Goal: Task Accomplishment & Management: Use online tool/utility

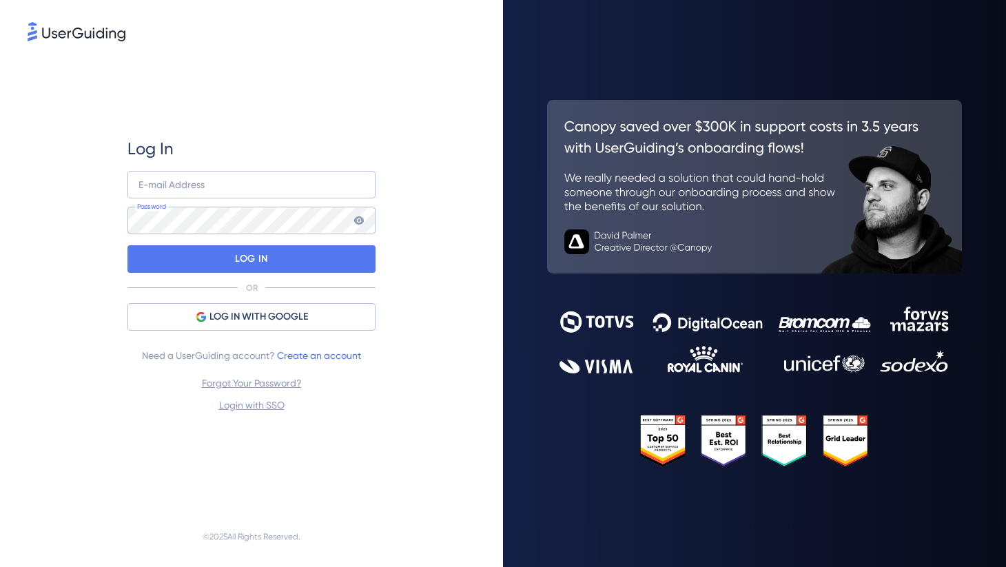
click at [292, 204] on div "E-mail Address Password" at bounding box center [252, 202] width 248 height 63
type input "megan.page@oag.com"
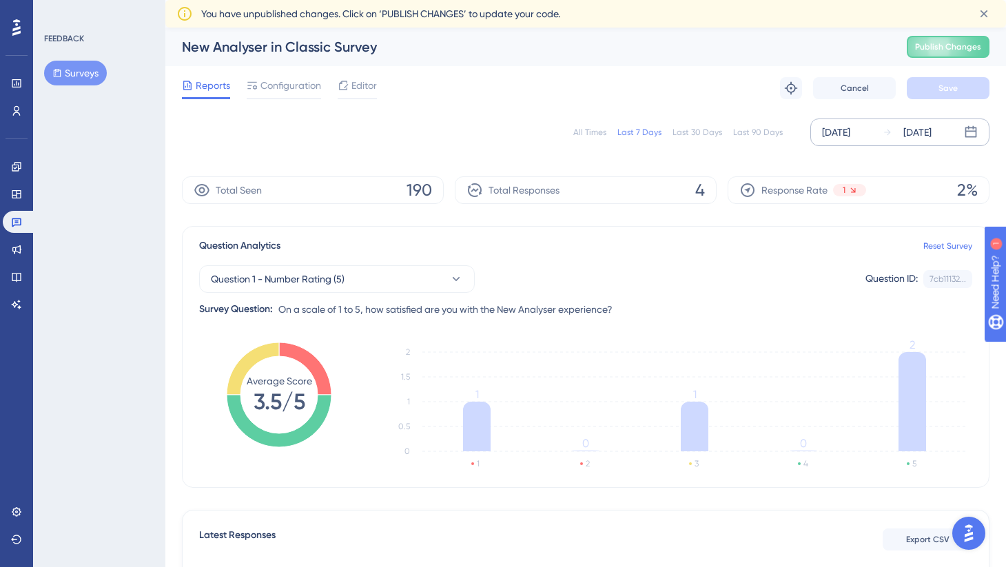
click at [851, 127] on div "[DATE]" at bounding box center [836, 132] width 28 height 17
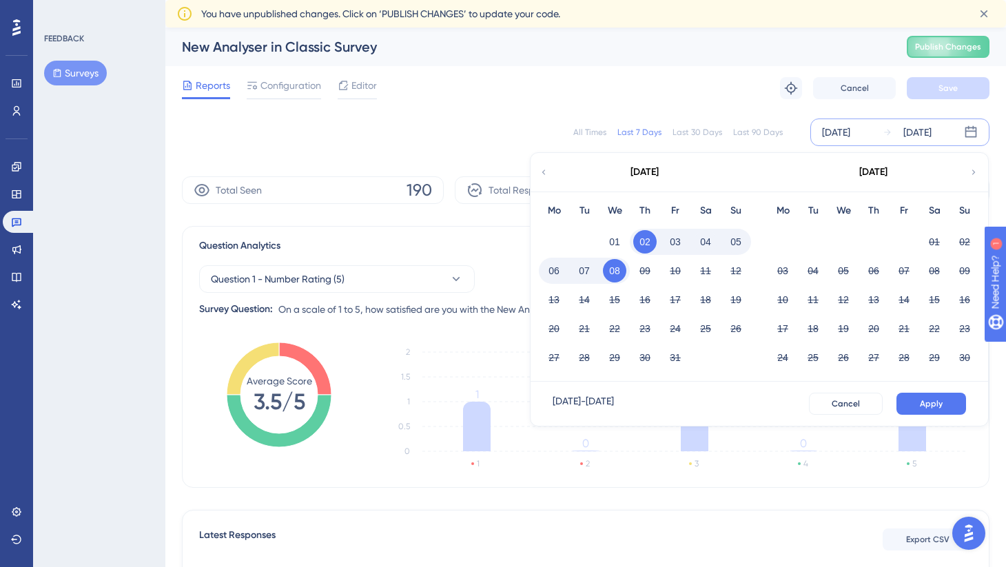
click at [758, 136] on div "Last 90 Days" at bounding box center [758, 132] width 50 height 11
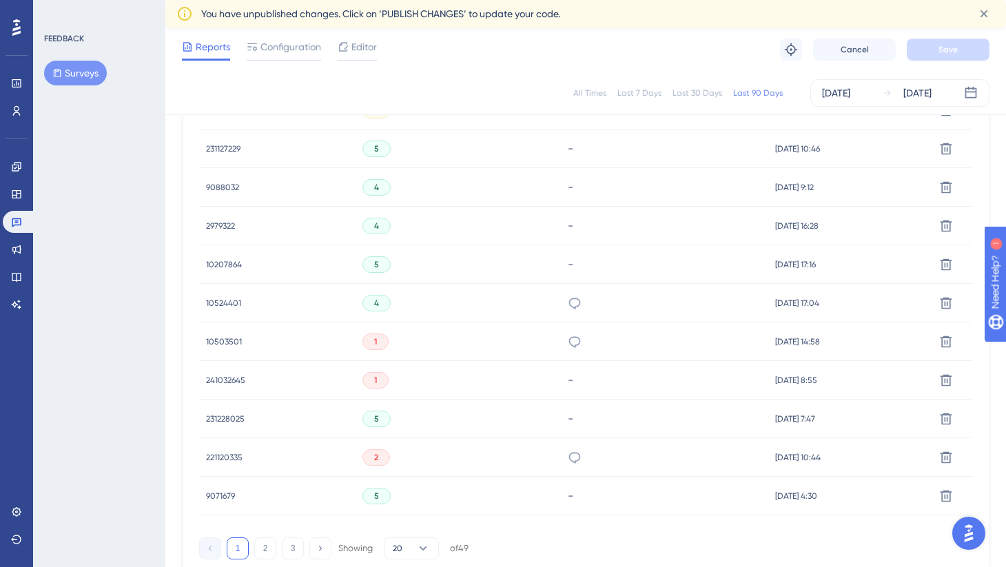
scroll to position [849, 0]
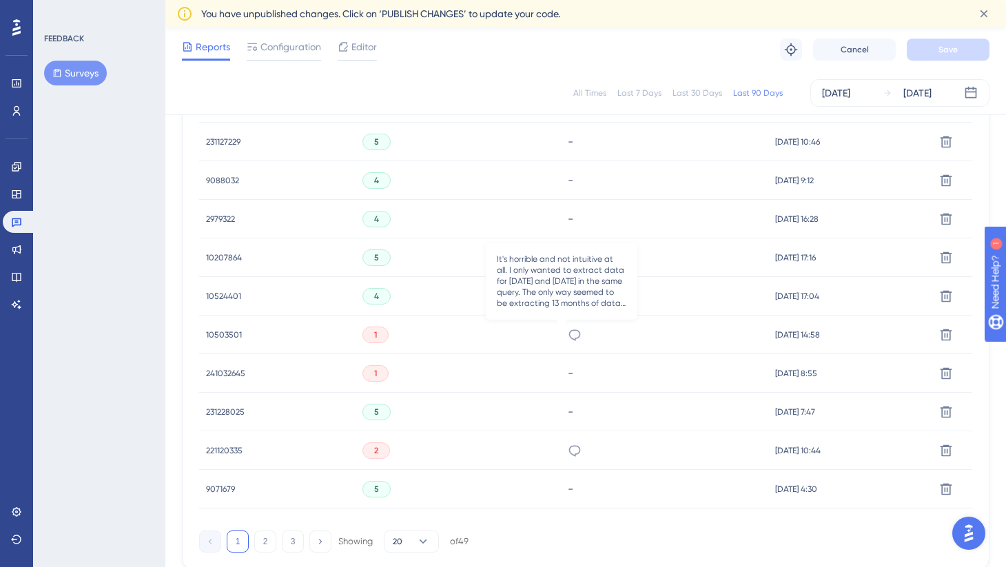
click at [569, 338] on icon at bounding box center [575, 334] width 12 height 11
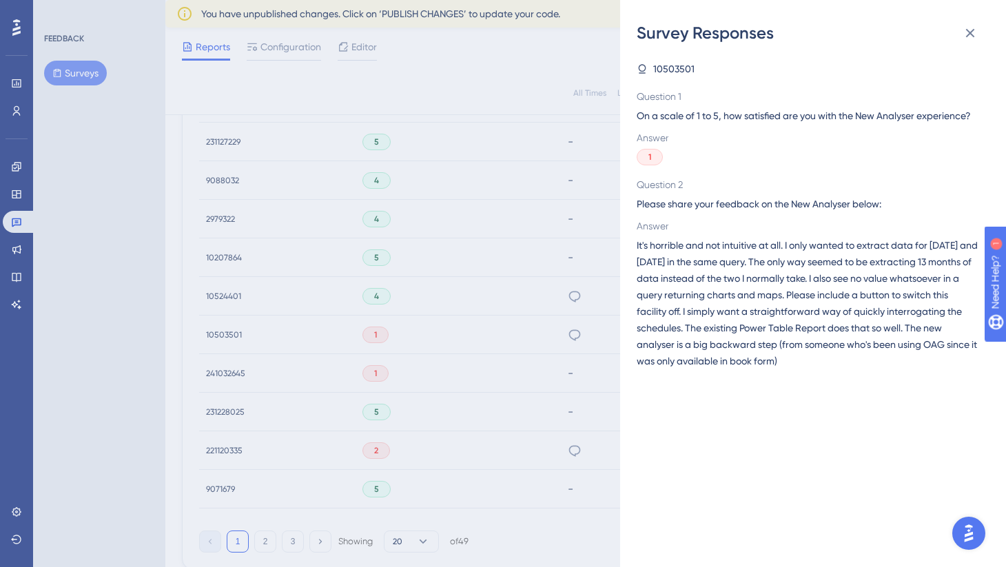
click at [536, 343] on div "Survey Responses 10503501 Question 1 On a scale of 1 to 5, how satisfied are yo…" at bounding box center [503, 283] width 1006 height 567
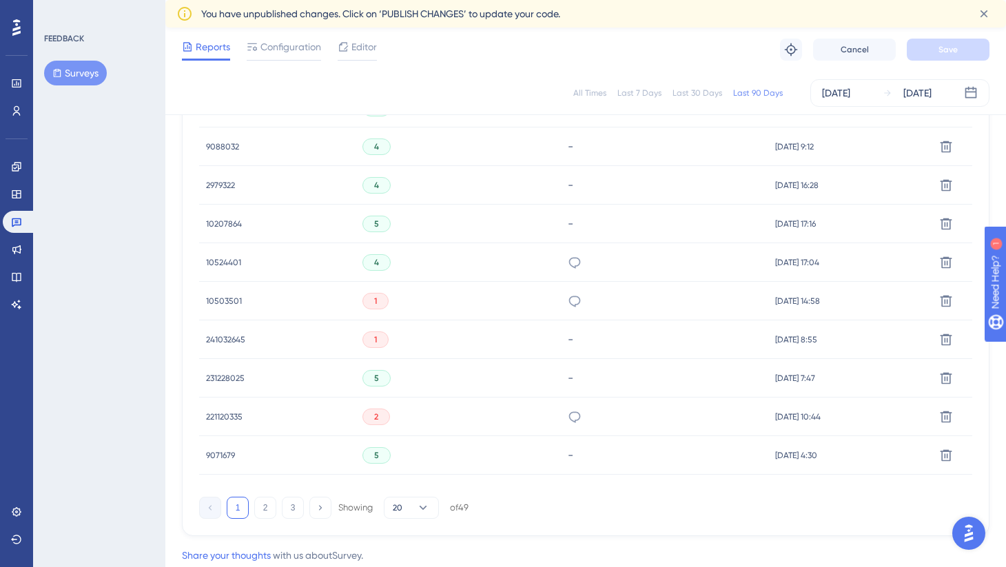
scroll to position [895, 0]
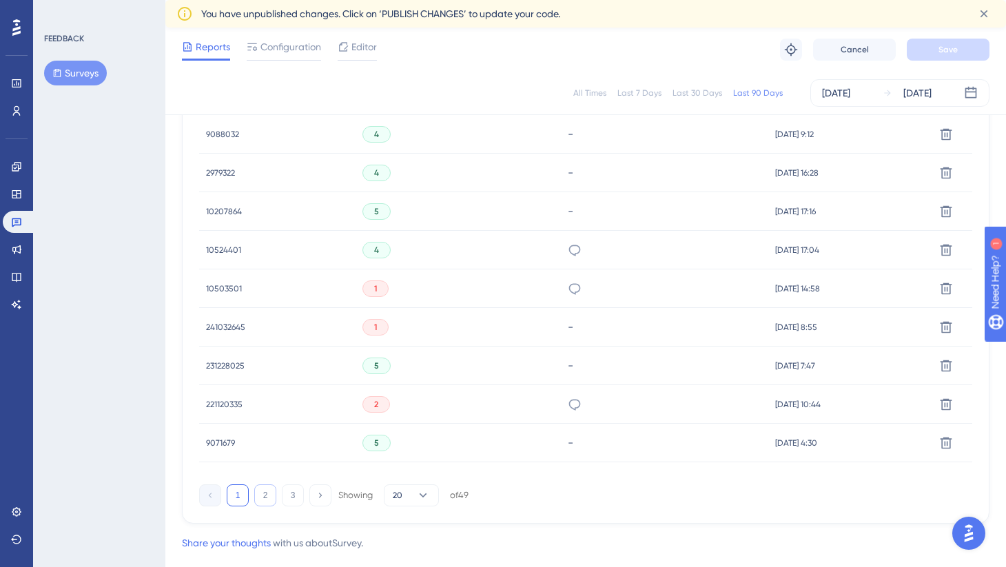
click at [263, 504] on button "2" at bounding box center [265, 496] width 22 height 22
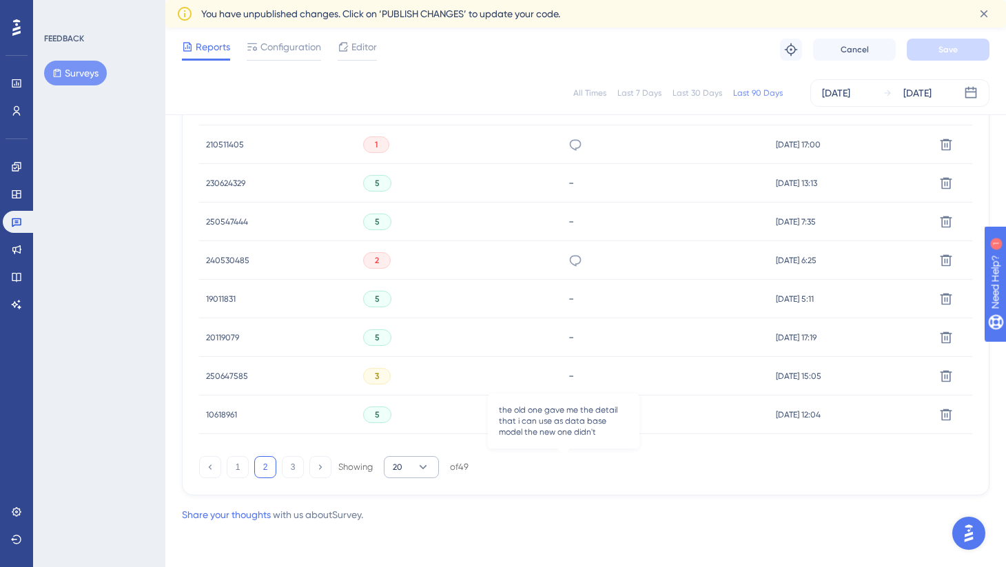
scroll to position [923, 0]
click at [291, 469] on button "3" at bounding box center [293, 467] width 22 height 22
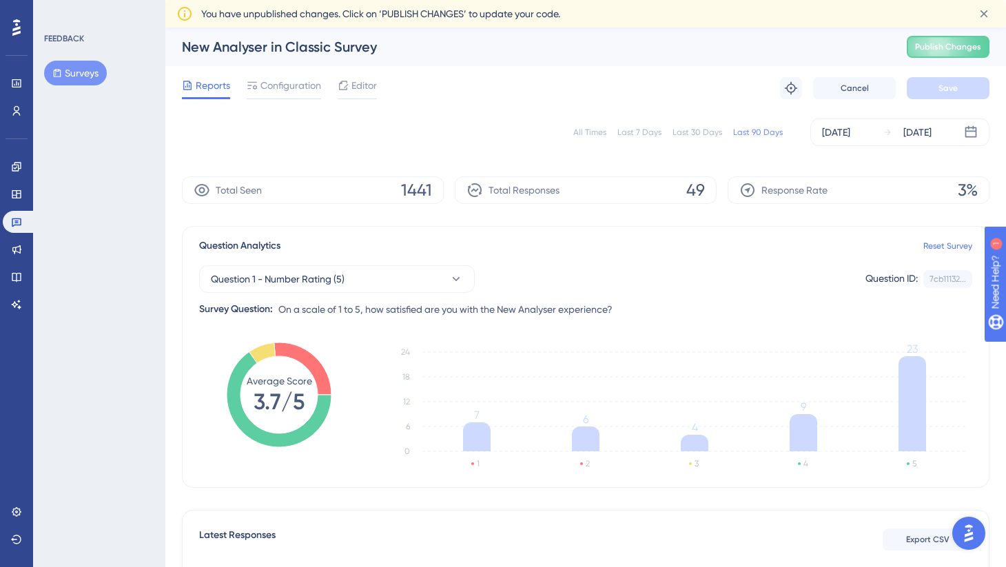
scroll to position [0, 0]
click at [26, 30] on div at bounding box center [17, 28] width 22 height 22
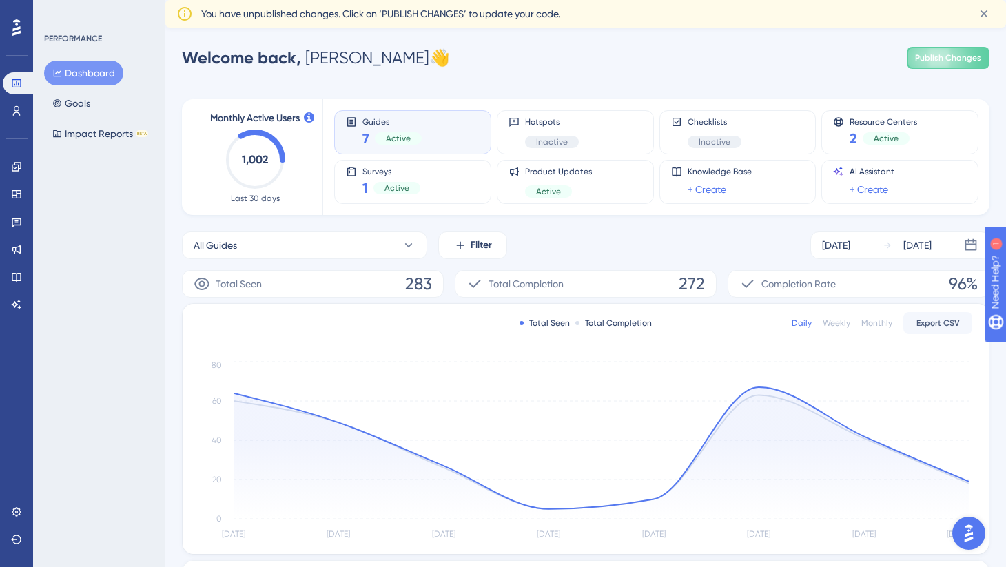
click at [422, 130] on div "Guides 7 Active" at bounding box center [413, 132] width 134 height 32
click at [10, 242] on link at bounding box center [17, 249] width 28 height 22
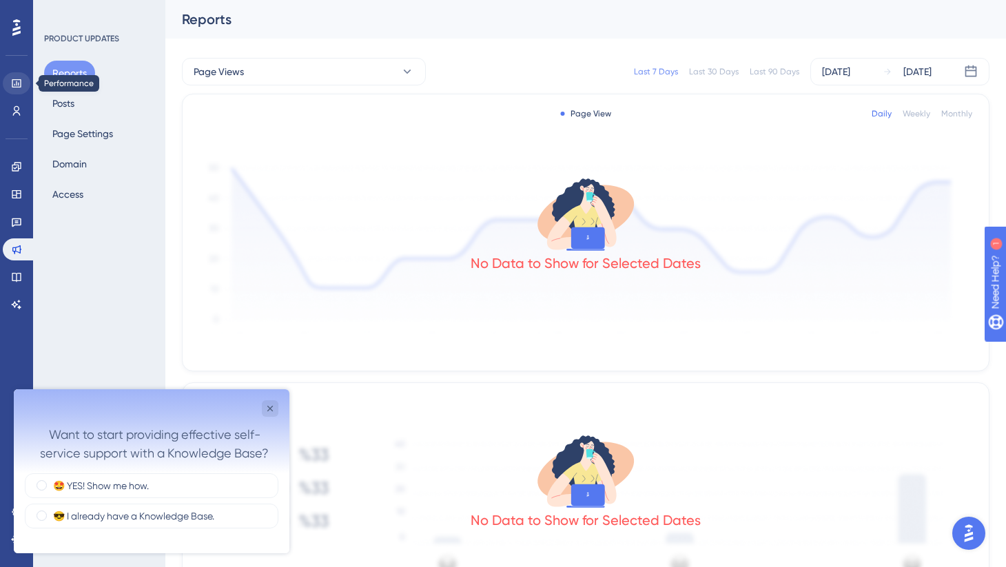
click at [26, 85] on link at bounding box center [17, 83] width 28 height 22
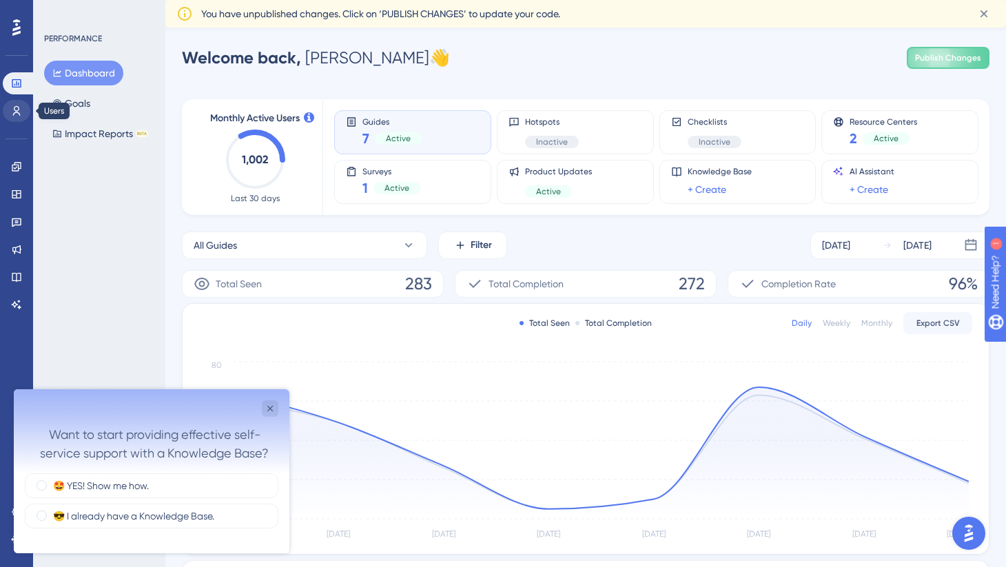
click at [24, 116] on link at bounding box center [17, 111] width 28 height 22
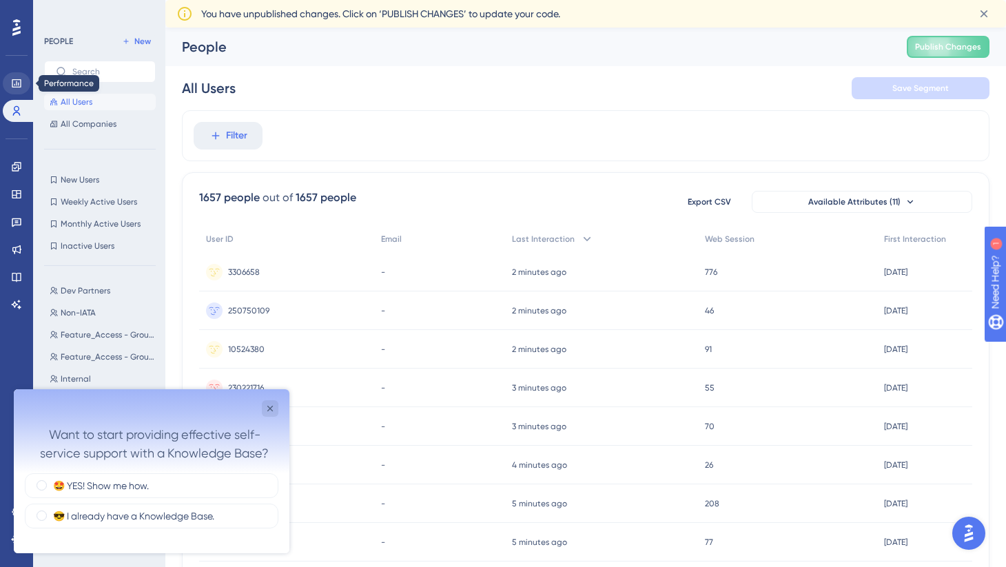
click at [17, 89] on link at bounding box center [17, 83] width 28 height 22
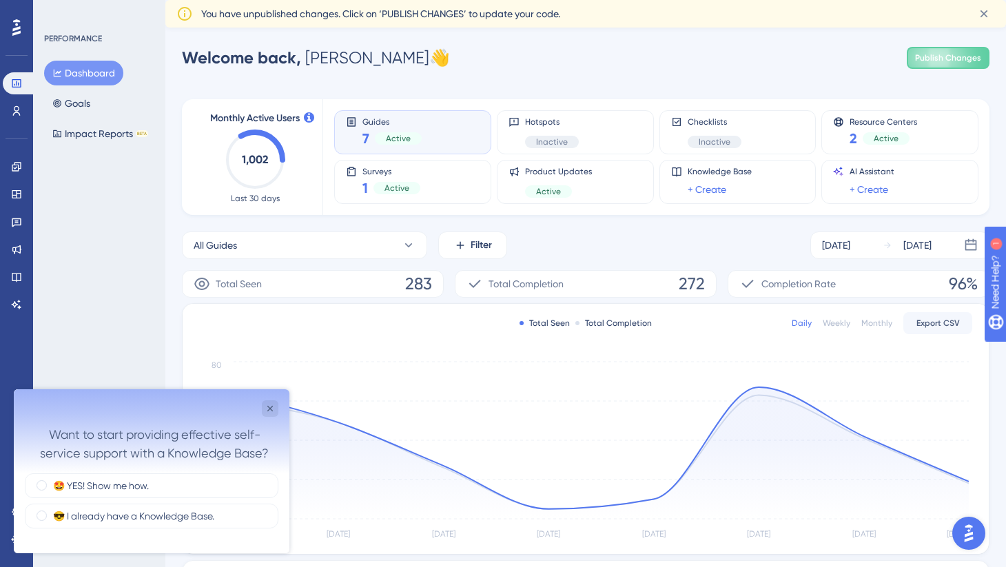
click at [14, 29] on icon at bounding box center [16, 27] width 8 height 17
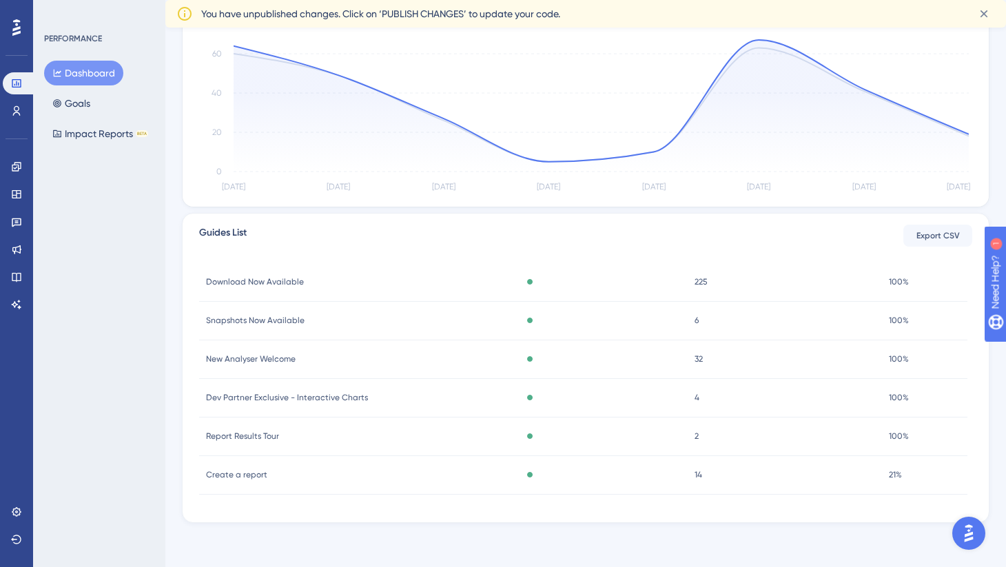
scroll to position [23, 0]
click at [250, 480] on span "Create a report" at bounding box center [236, 474] width 61 height 11
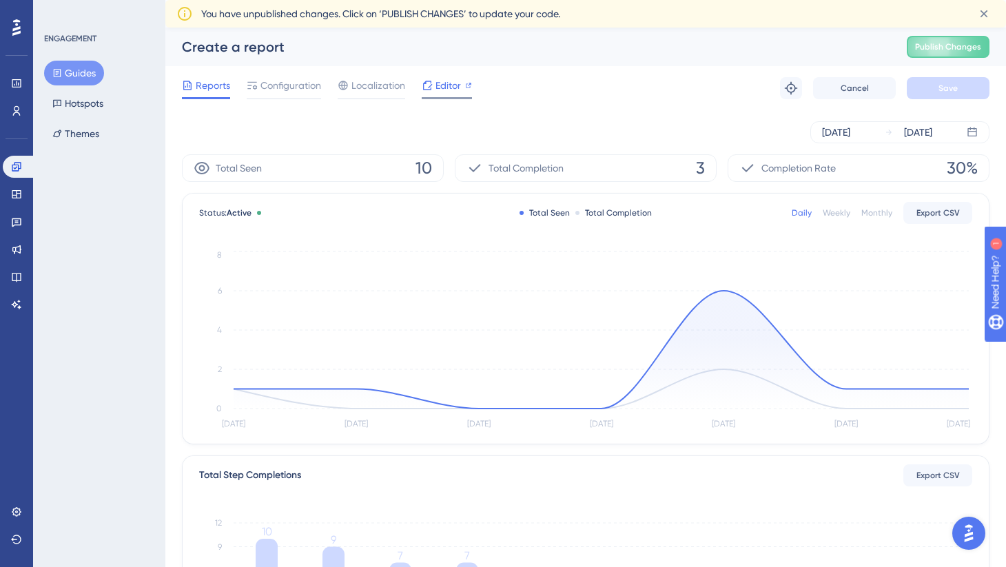
click at [451, 88] on span "Editor" at bounding box center [449, 85] width 26 height 17
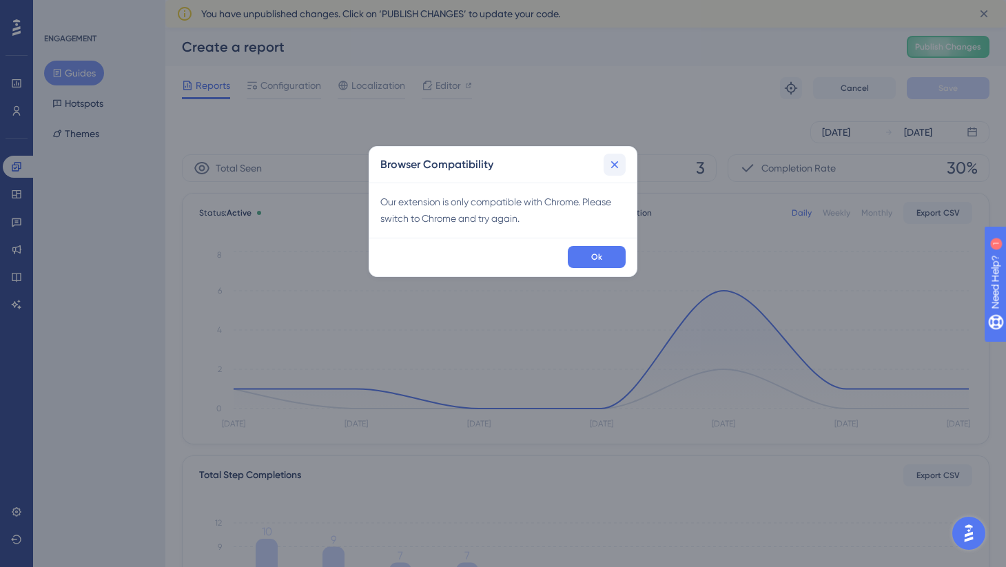
click at [619, 165] on icon at bounding box center [615, 165] width 14 height 14
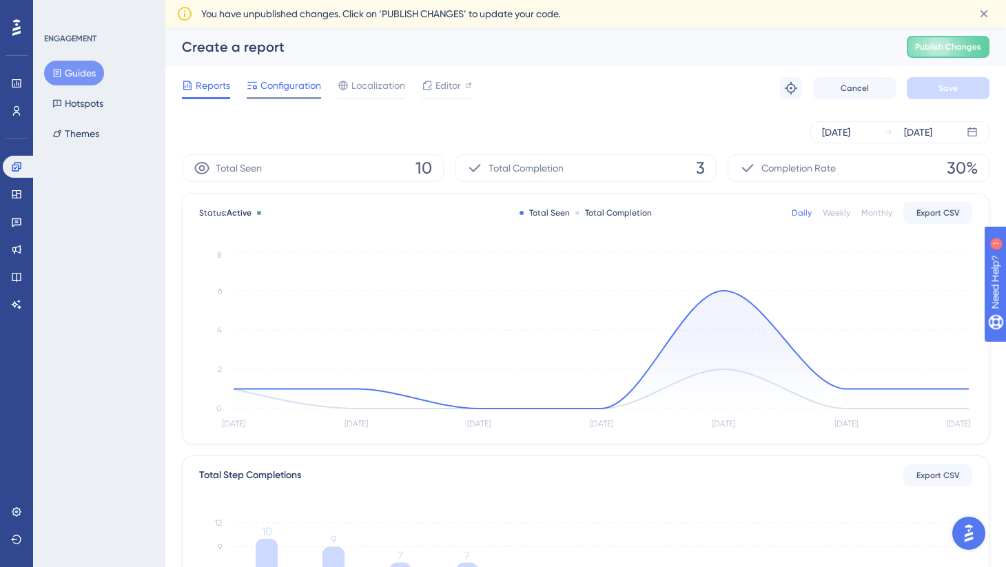
click at [292, 88] on span "Configuration" at bounding box center [291, 85] width 61 height 17
